Goal: Task Accomplishment & Management: Manage account settings

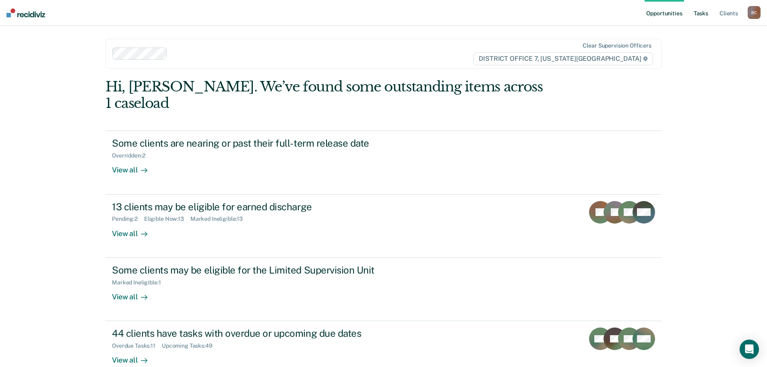
click at [700, 14] on link "Tasks" at bounding box center [701, 13] width 18 height 26
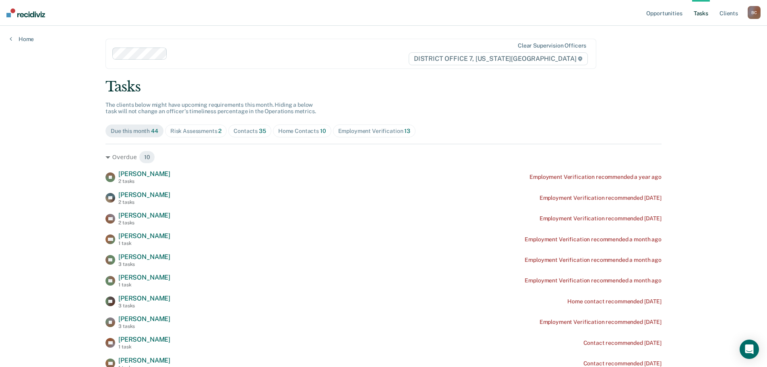
click at [301, 129] on div "Home Contacts 10" at bounding box center [302, 131] width 48 height 7
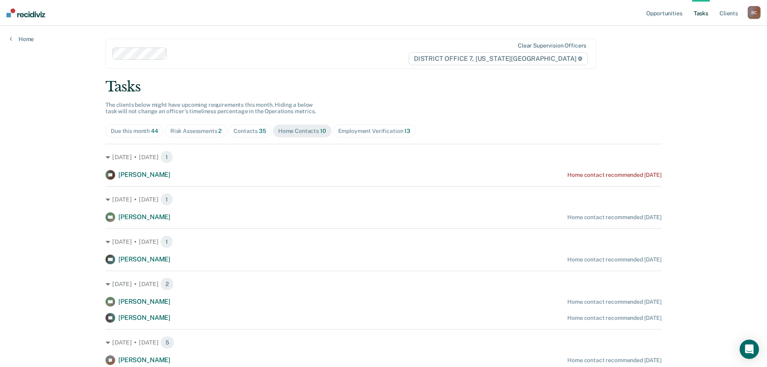
click at [190, 129] on div "Risk Assessments 2" at bounding box center [196, 131] width 52 height 7
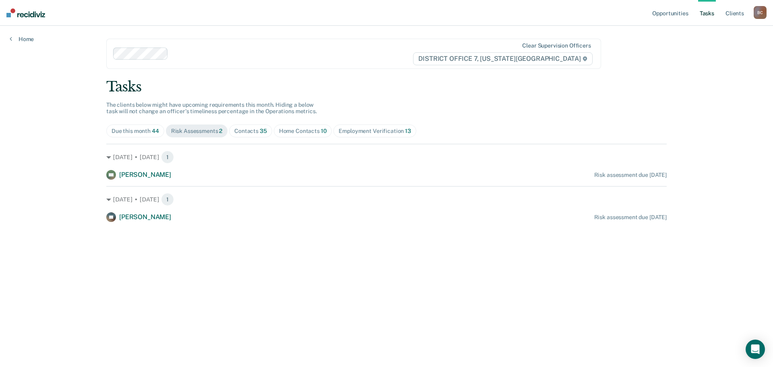
click at [216, 129] on div "Risk Assessments 2" at bounding box center [197, 131] width 52 height 7
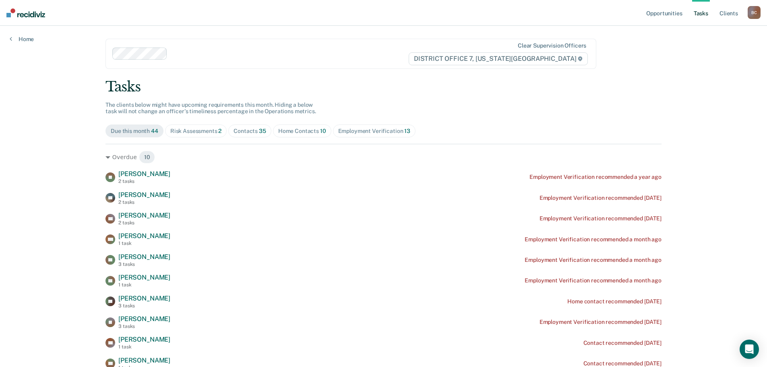
click at [247, 129] on div "Contacts 35" at bounding box center [249, 131] width 33 height 7
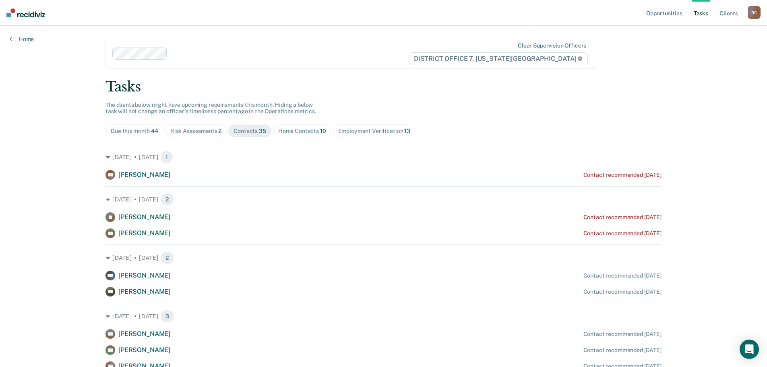
click at [200, 128] on div "Risk Assessments 2" at bounding box center [196, 131] width 52 height 7
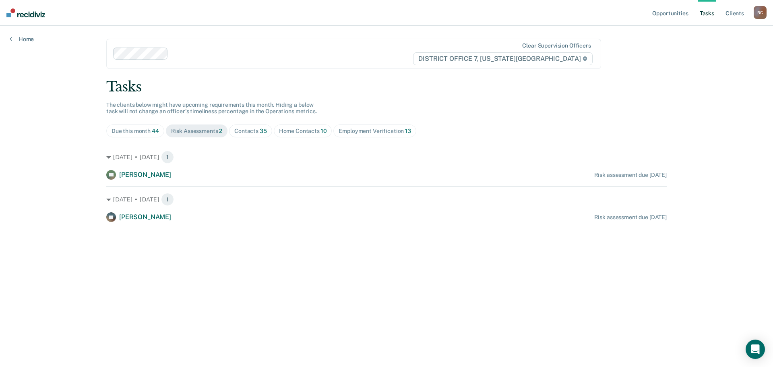
click at [310, 132] on div "Home Contacts 10" at bounding box center [303, 131] width 48 height 7
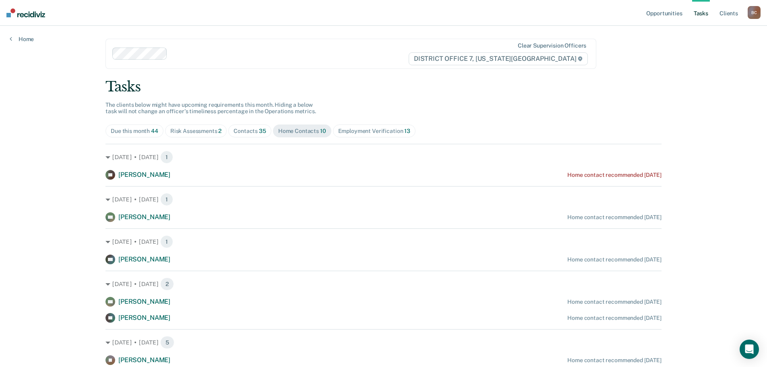
click at [356, 132] on div "Employment Verification 13" at bounding box center [374, 131] width 72 height 7
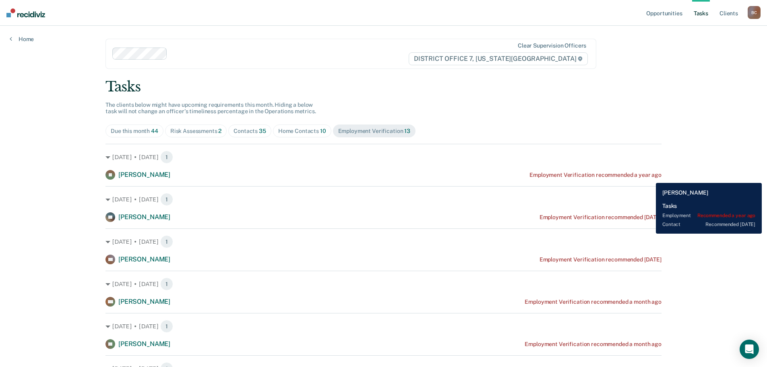
click at [649, 177] on div "Employment Verification recommended a year ago" at bounding box center [595, 174] width 132 height 7
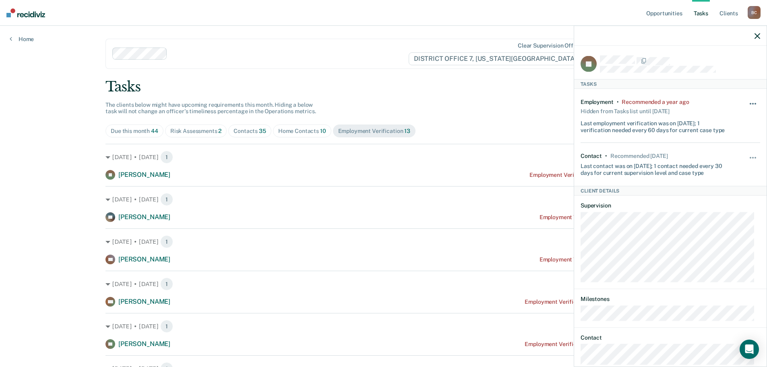
click at [748, 101] on button "button" at bounding box center [753, 107] width 14 height 13
click at [729, 165] on button "90 days" at bounding box center [731, 167] width 58 height 13
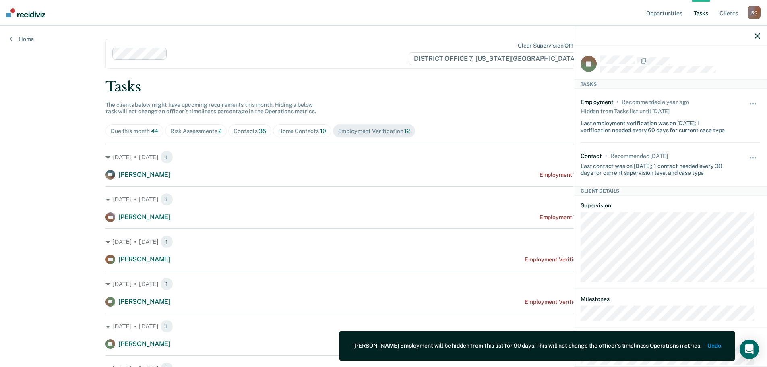
click at [755, 38] on icon "button" at bounding box center [757, 36] width 6 height 6
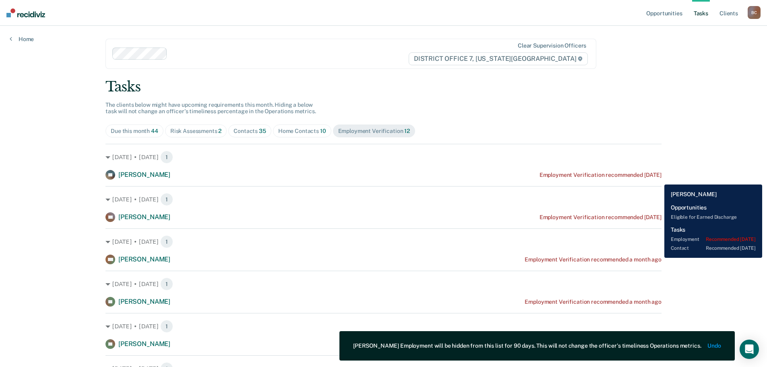
click at [658, 178] on div "[PERSON_NAME] [PERSON_NAME] Employment Verification recommended [DATE]" at bounding box center [383, 175] width 556 height 10
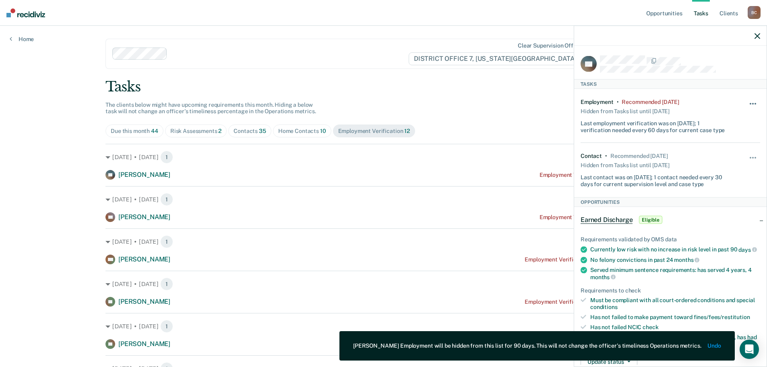
click at [752, 103] on button "button" at bounding box center [753, 107] width 14 height 13
click at [729, 154] on button "30 days" at bounding box center [731, 154] width 58 height 13
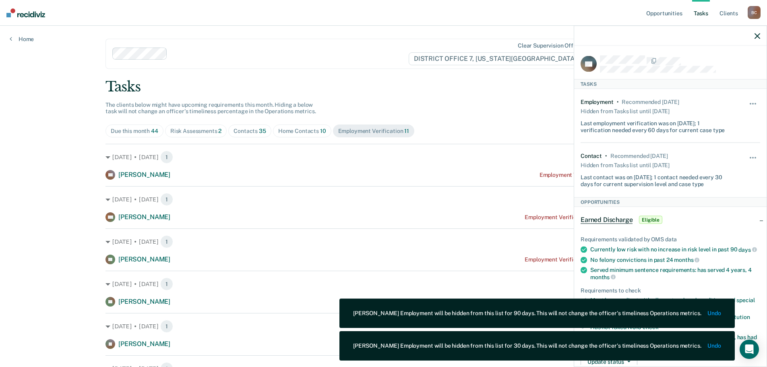
click at [756, 37] on icon "button" at bounding box center [757, 36] width 6 height 6
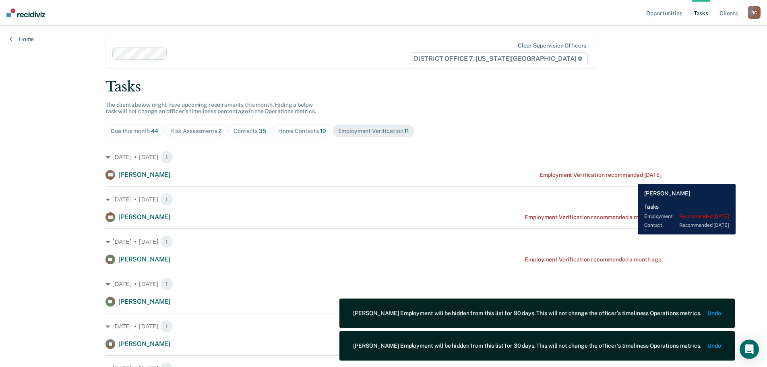
click at [631, 177] on div "Employment Verification recommended [DATE]" at bounding box center [600, 174] width 122 height 7
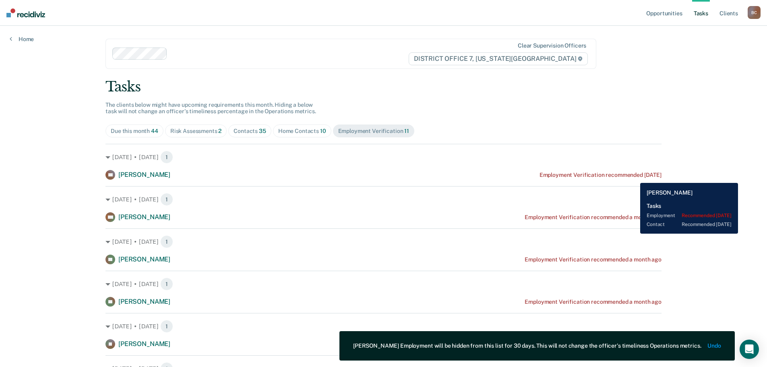
click at [634, 177] on div "Employment Verification recommended [DATE]" at bounding box center [600, 174] width 122 height 7
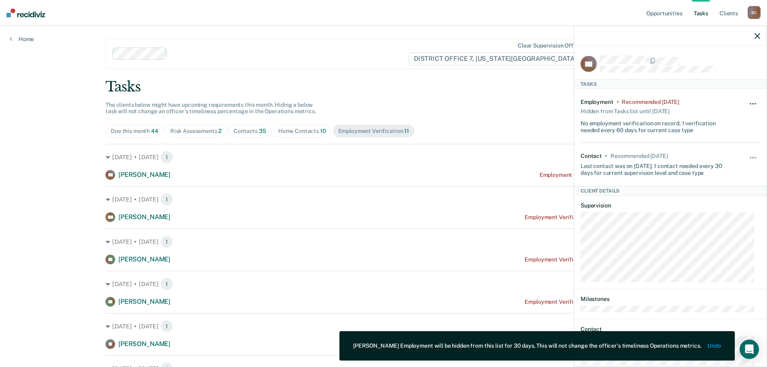
click at [746, 101] on button "button" at bounding box center [753, 107] width 14 height 13
click at [723, 141] on button "7 days" at bounding box center [731, 142] width 58 height 13
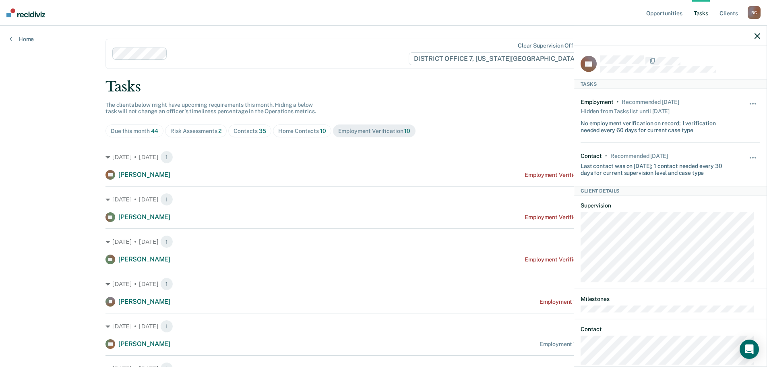
click at [754, 37] on icon "button" at bounding box center [757, 36] width 6 height 6
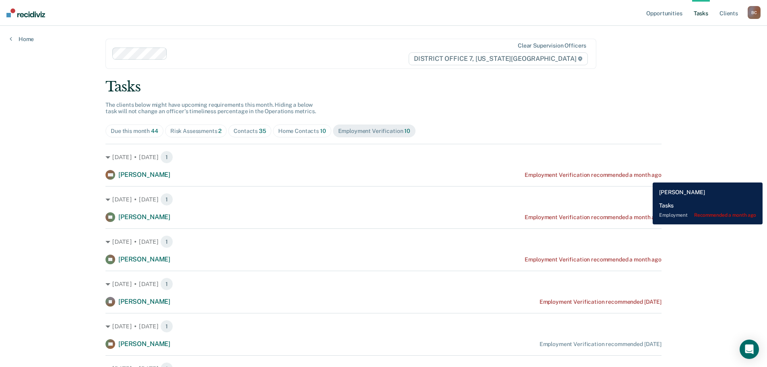
click at [646, 176] on div "Employment Verification recommended a month ago" at bounding box center [592, 174] width 136 height 7
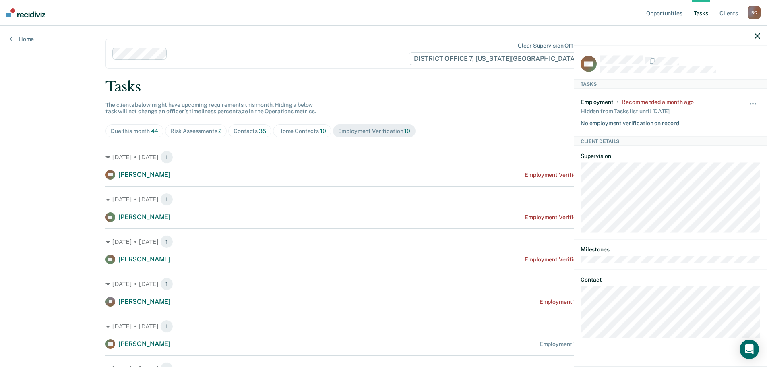
click at [523, 93] on div "Tasks" at bounding box center [383, 86] width 556 height 16
click at [754, 103] on span "button" at bounding box center [755, 104] width 2 height 2
click at [734, 153] on button "30 days" at bounding box center [731, 154] width 58 height 13
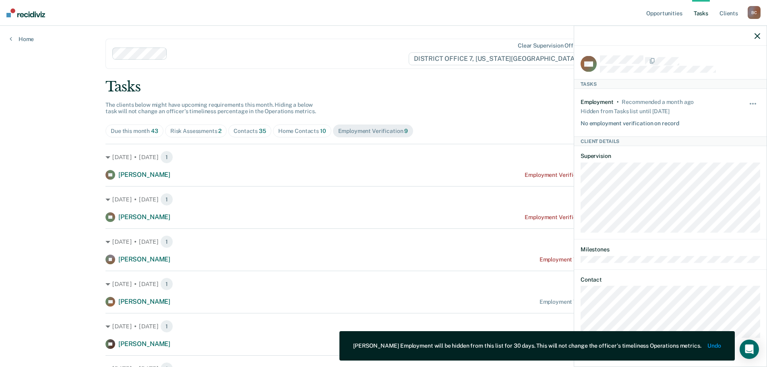
click at [758, 39] on icon "button" at bounding box center [757, 36] width 6 height 6
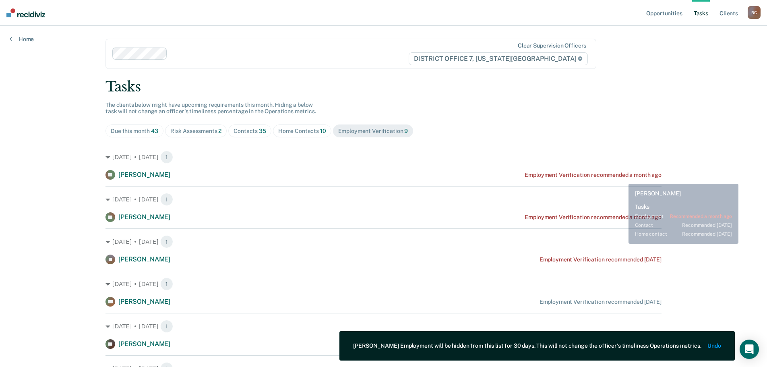
click at [622, 177] on div "Employment Verification recommended a month ago" at bounding box center [592, 174] width 136 height 7
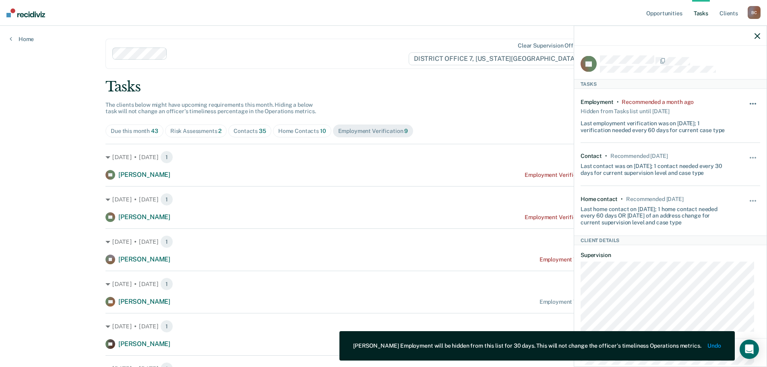
click at [746, 102] on button "button" at bounding box center [753, 107] width 14 height 13
click at [727, 164] on button "90 days" at bounding box center [731, 167] width 58 height 13
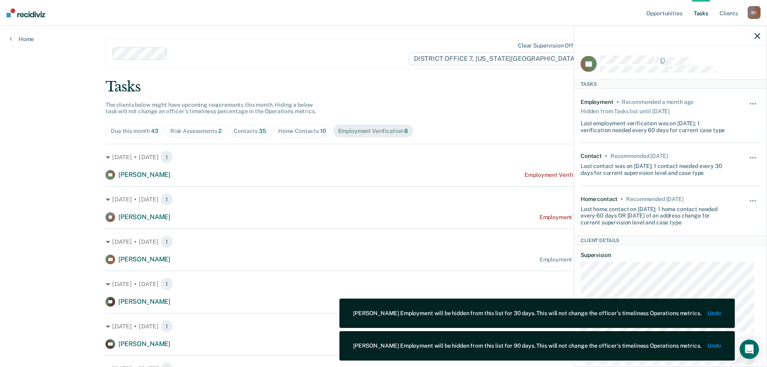
click at [756, 37] on icon "button" at bounding box center [757, 36] width 6 height 6
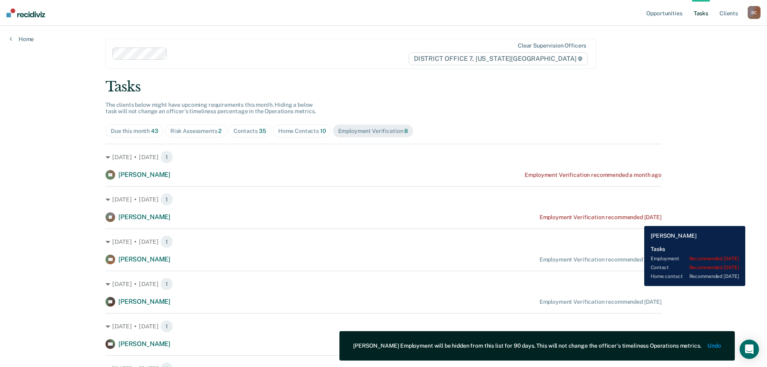
click at [638, 220] on div "Employment Verification recommended [DATE]" at bounding box center [600, 217] width 122 height 7
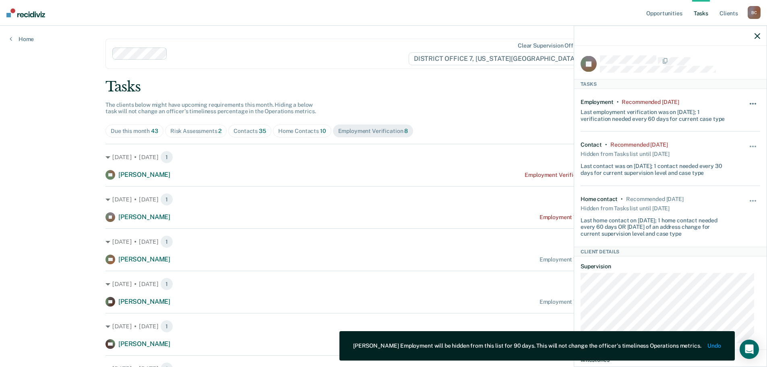
click at [748, 101] on button "button" at bounding box center [753, 107] width 14 height 13
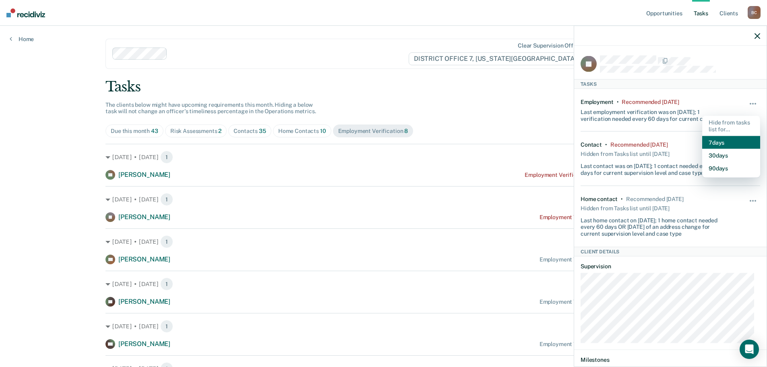
click at [733, 143] on button "7 days" at bounding box center [731, 142] width 58 height 13
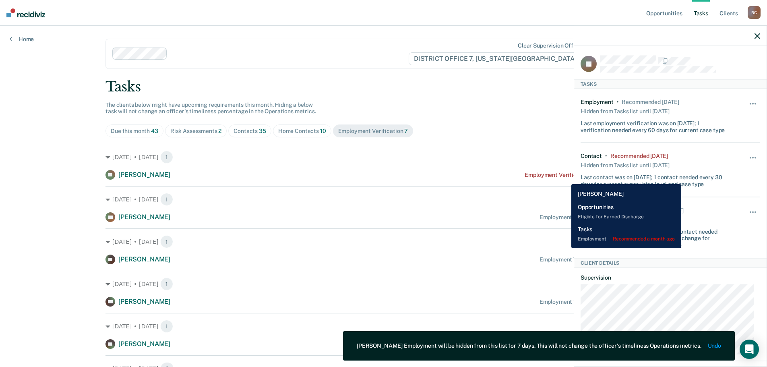
click at [565, 178] on div "Employment Verification recommended a month ago" at bounding box center [592, 174] width 136 height 7
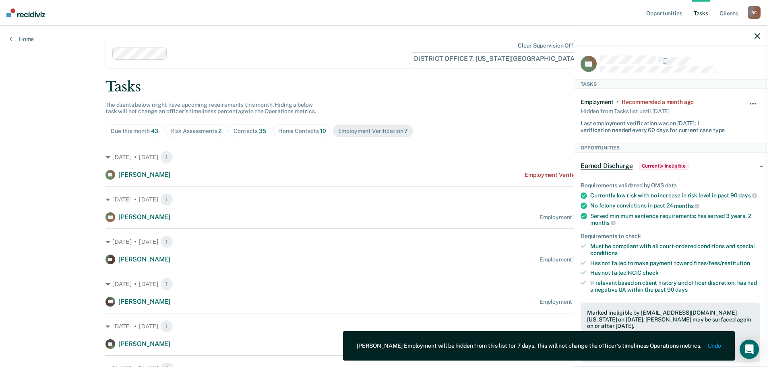
click at [746, 103] on button "button" at bounding box center [753, 107] width 14 height 13
click at [725, 140] on button "7 days" at bounding box center [731, 142] width 58 height 13
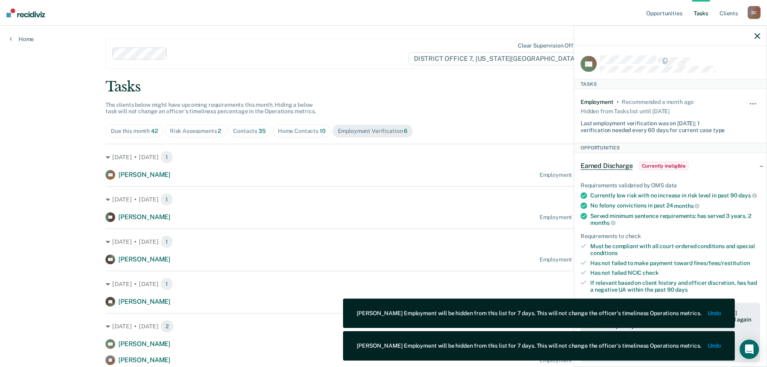
click at [754, 36] on icon "button" at bounding box center [757, 36] width 6 height 6
